Goal: Task Accomplishment & Management: Manage account settings

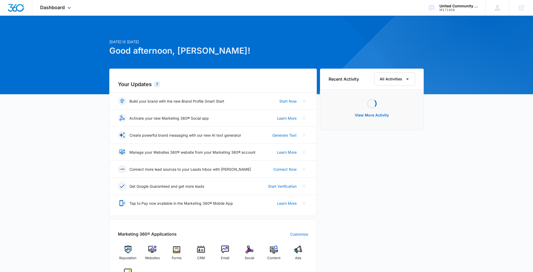
click at [65, 9] on div "Dashboard Apps Reputation Websites Forms CRM Email Social Content Ads Intellige…" at bounding box center [56, 7] width 48 height 15
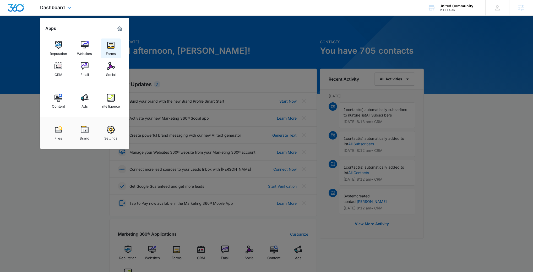
click at [113, 45] on img at bounding box center [111, 45] width 8 height 8
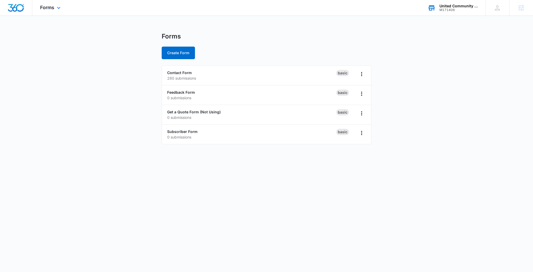
click at [458, 6] on div "United Community Options of [GEOGRAPHIC_DATA][US_STATE]" at bounding box center [459, 6] width 38 height 4
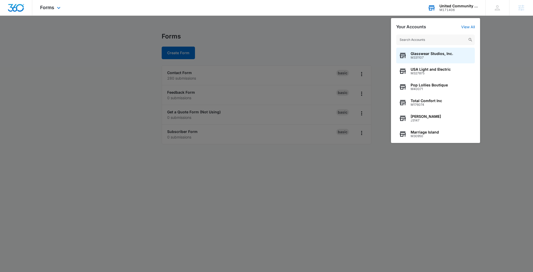
click at [419, 39] on input "text" at bounding box center [435, 40] width 79 height 10
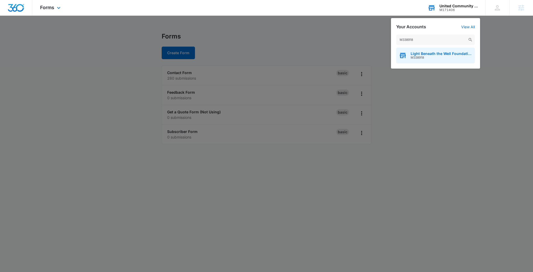
type input "M338918"
click at [418, 53] on span "Light Beneath the Well Foundation" at bounding box center [442, 54] width 62 height 4
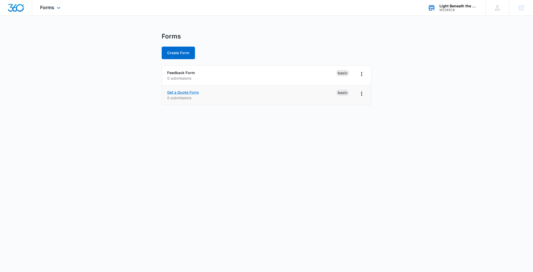
click at [182, 92] on link "Get a Quote Form" at bounding box center [183, 92] width 32 height 4
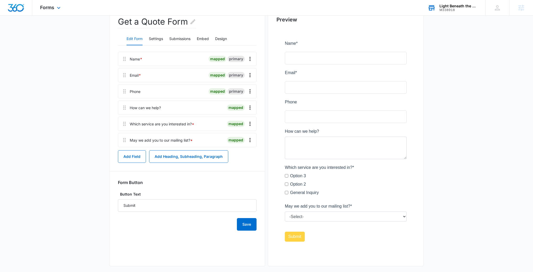
scroll to position [53, 0]
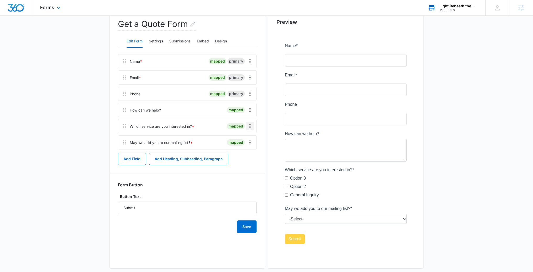
click at [250, 125] on icon "Overflow Menu" at bounding box center [250, 126] width 6 height 6
click at [232, 142] on div "Edit" at bounding box center [236, 141] width 11 height 4
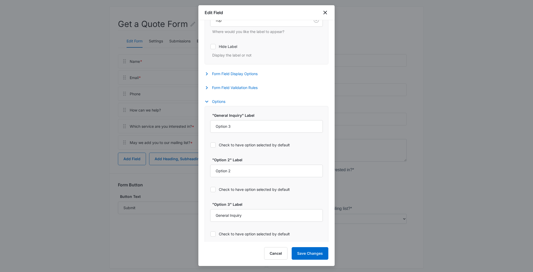
select select "350"
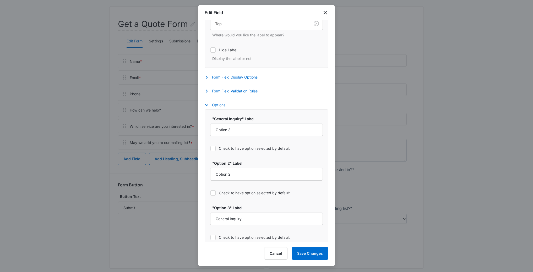
scroll to position [183, 0]
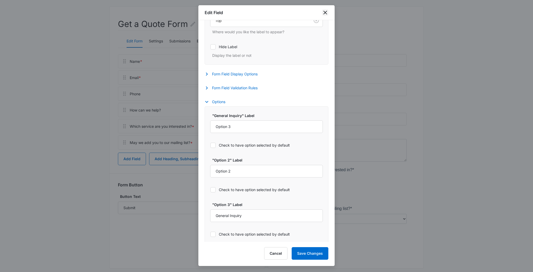
click at [326, 12] on icon "close" at bounding box center [325, 13] width 4 height 4
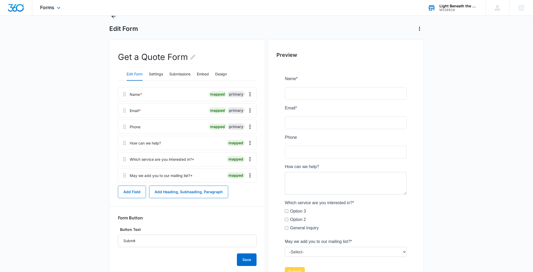
scroll to position [61, 0]
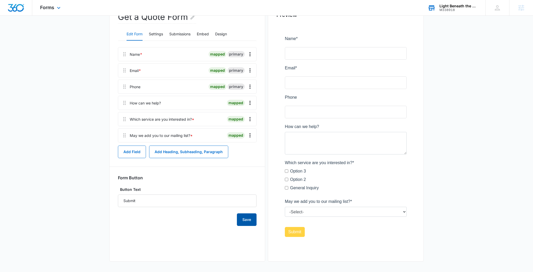
click at [243, 221] on button "Save" at bounding box center [247, 220] width 20 height 13
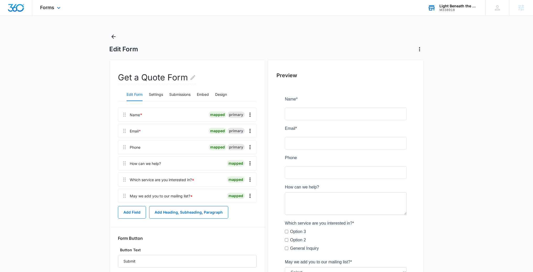
click at [55, 13] on div "Forms Apps Reputation Websites Forms CRM Email Social Shop Content Ads Intellig…" at bounding box center [50, 7] width 37 height 15
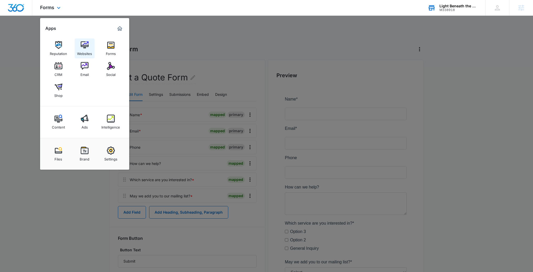
click at [87, 47] on img at bounding box center [85, 45] width 8 height 8
